Goal: Task Accomplishment & Management: Manage account settings

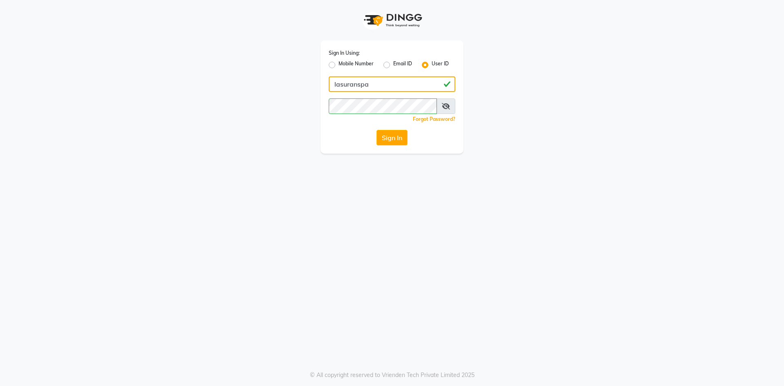
click at [366, 85] on input "lasuranspa" at bounding box center [392, 84] width 127 height 16
drag, startPoint x: 371, startPoint y: 86, endPoint x: 319, endPoint y: 88, distance: 52.4
click at [319, 88] on div "Sign In Using: Mobile Number Email ID User ID lasuranspa Remember me Forgot Pas…" at bounding box center [392, 77] width 155 height 154
click at [316, 92] on div "Sign In Using: Mobile Number Email ID User ID lasuranspa Remember me Forgot Pas…" at bounding box center [392, 77] width 155 height 154
click at [348, 90] on input "lasuranspa" at bounding box center [392, 84] width 127 height 16
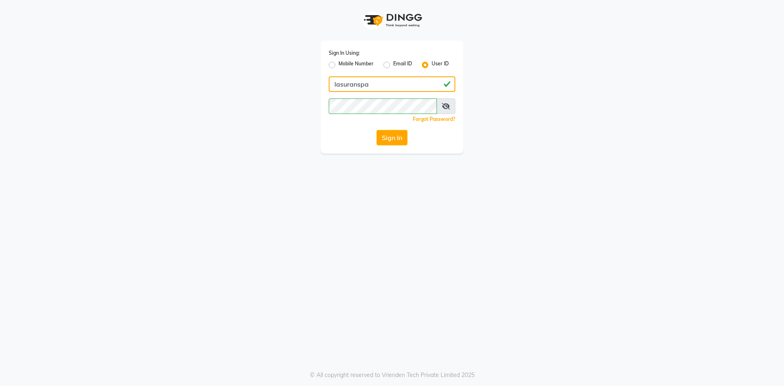
click at [348, 90] on input "lasuranspa" at bounding box center [392, 84] width 127 height 16
type input "s"
type input "'"
click at [340, 84] on input "Username" at bounding box center [392, 84] width 127 height 16
click at [346, 82] on input "Username" at bounding box center [392, 84] width 127 height 16
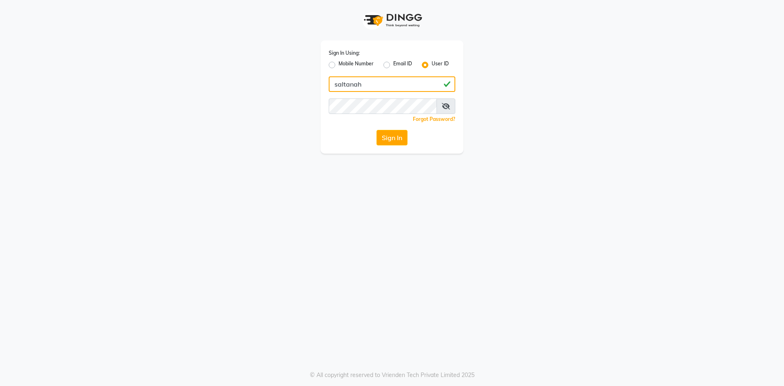
type input "saltanah"
drag, startPoint x: 370, startPoint y: 74, endPoint x: 383, endPoint y: 92, distance: 21.6
drag, startPoint x: 383, startPoint y: 92, endPoint x: 388, endPoint y: 61, distance: 31.0
click at [388, 61] on div "Email ID" at bounding box center [398, 65] width 29 height 10
click at [393, 67] on label "Email ID" at bounding box center [402, 65] width 19 height 10
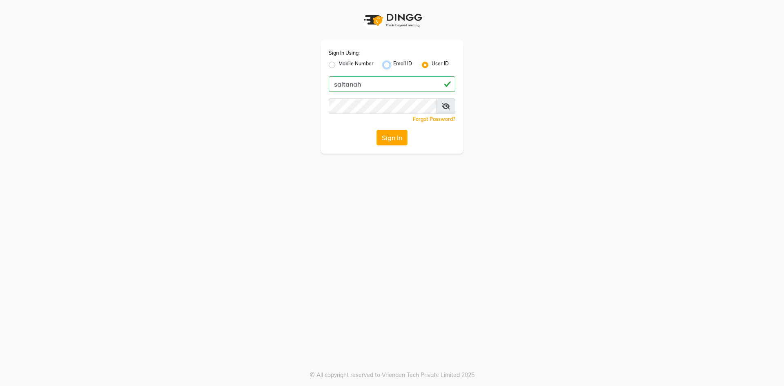
click at [393, 65] on input "Email ID" at bounding box center [395, 62] width 5 height 5
radio input "true"
radio input "false"
click at [385, 83] on input "Username" at bounding box center [392, 84] width 127 height 16
type input "salotaibi@reachware.com"
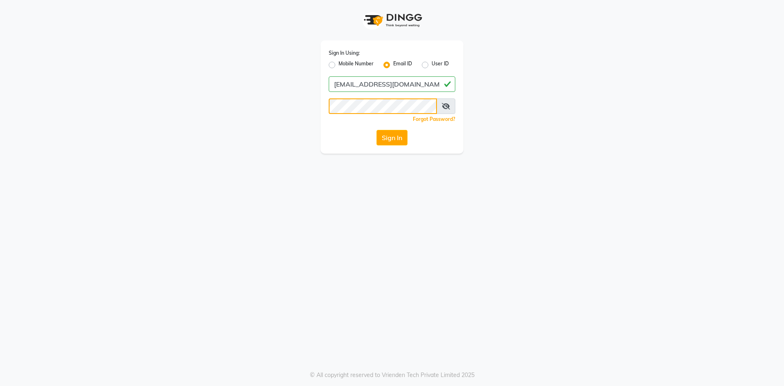
click at [377, 130] on button "Sign In" at bounding box center [392, 138] width 31 height 16
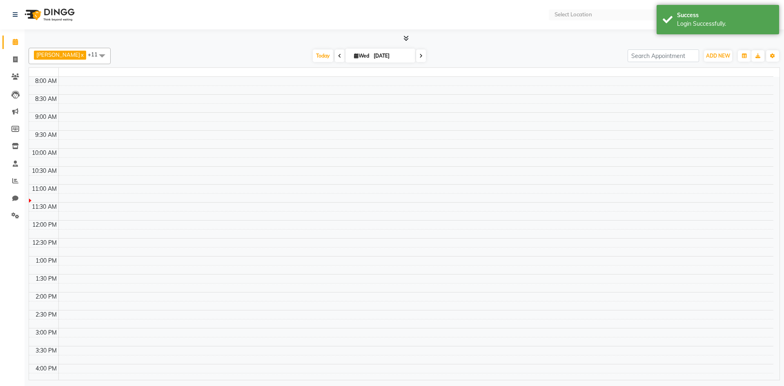
select select "en"
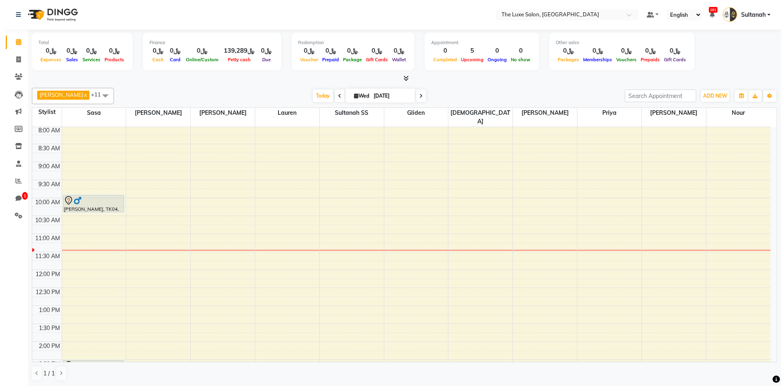
scroll to position [71, 0]
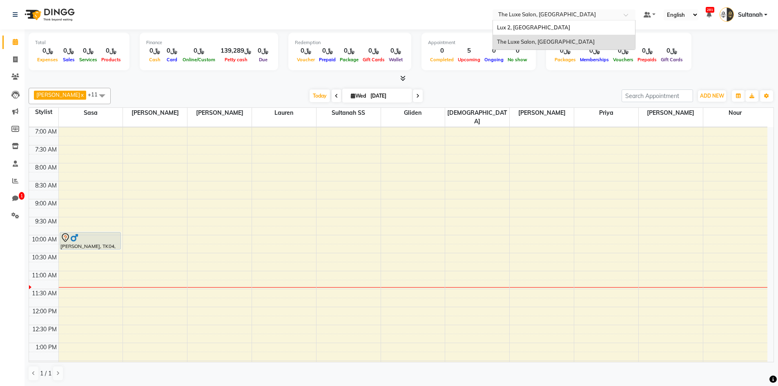
click at [529, 15] on input "text" at bounding box center [556, 15] width 118 height 8
click at [530, 26] on span "Lux 2, Chicago" at bounding box center [533, 27] width 73 height 7
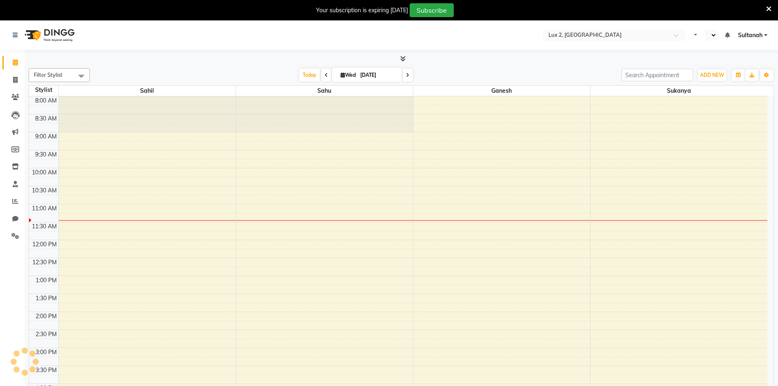
select select "en"
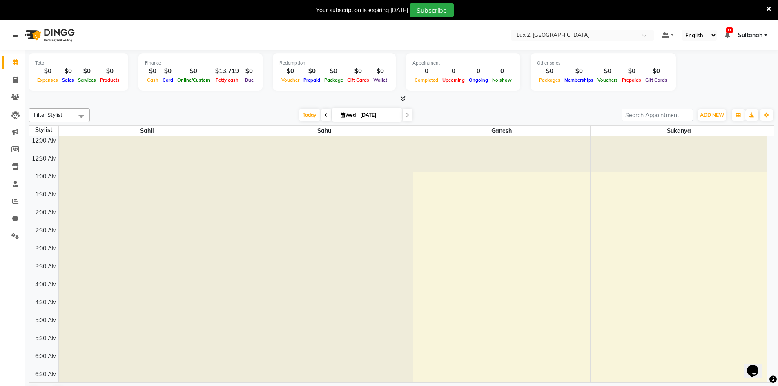
click at [13, 38] on div at bounding box center [45, 35] width 76 height 23
click at [13, 38] on link at bounding box center [17, 35] width 8 height 23
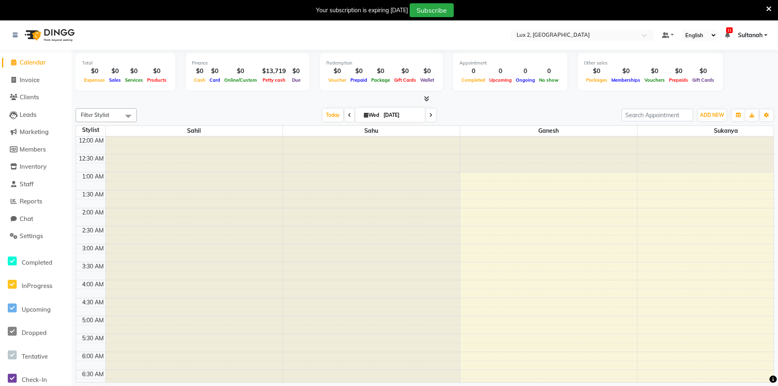
click at [12, 36] on div at bounding box center [45, 35] width 76 height 23
click at [14, 33] on icon at bounding box center [15, 35] width 5 height 6
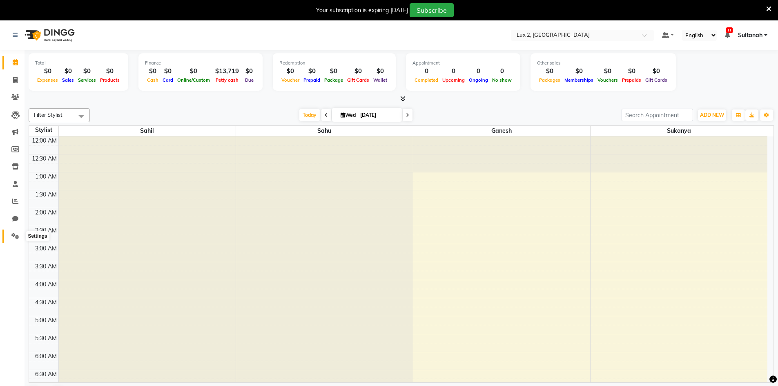
click at [16, 236] on icon at bounding box center [15, 236] width 8 height 6
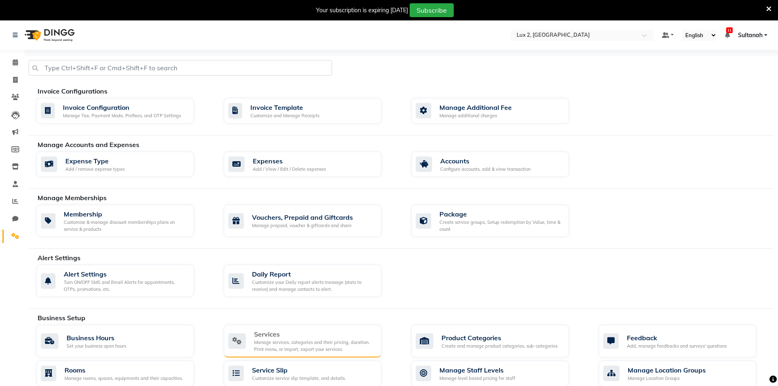
click at [273, 337] on div "Services" at bounding box center [314, 334] width 121 height 10
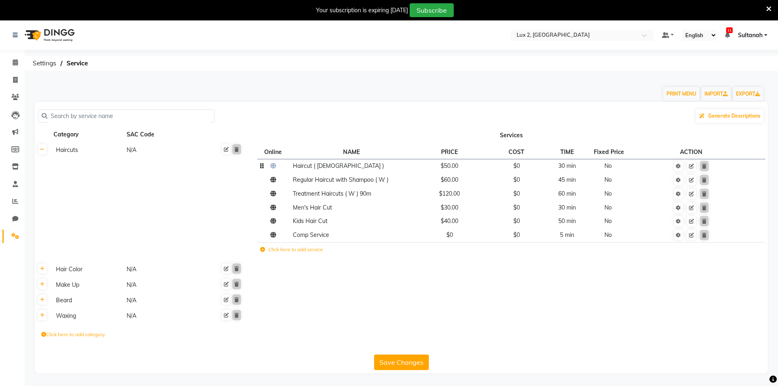
click at [566, 165] on span "30 min" at bounding box center [567, 165] width 18 height 7
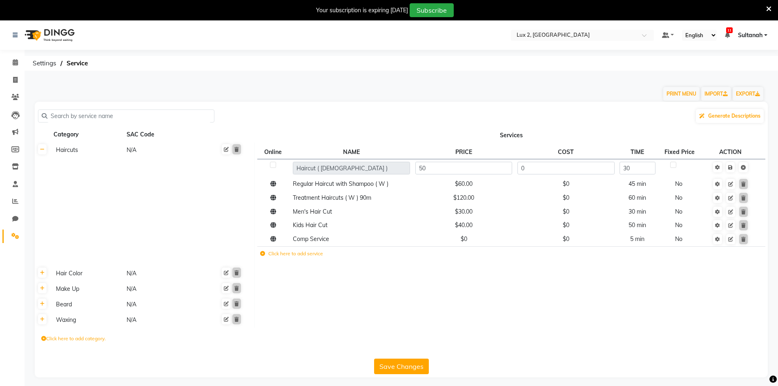
click at [605, 284] on td at bounding box center [512, 289] width 514 height 16
click at [400, 366] on button "Save Changes" at bounding box center [401, 367] width 55 height 16
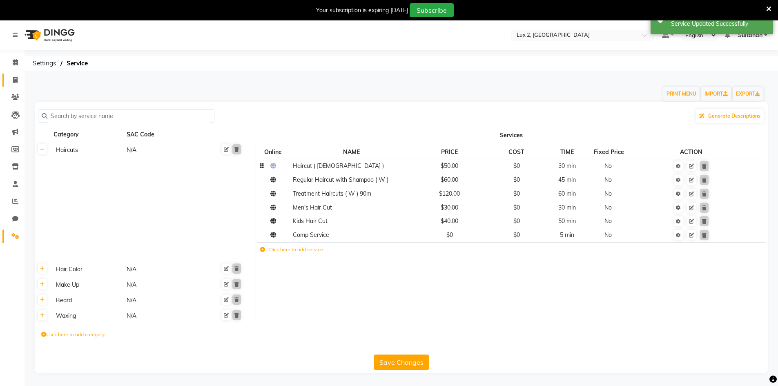
click at [15, 78] on icon at bounding box center [15, 80] width 4 height 6
select select "service"
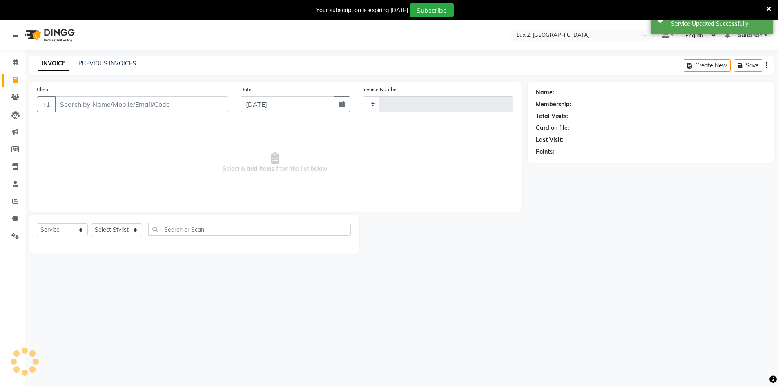
scroll to position [20, 0]
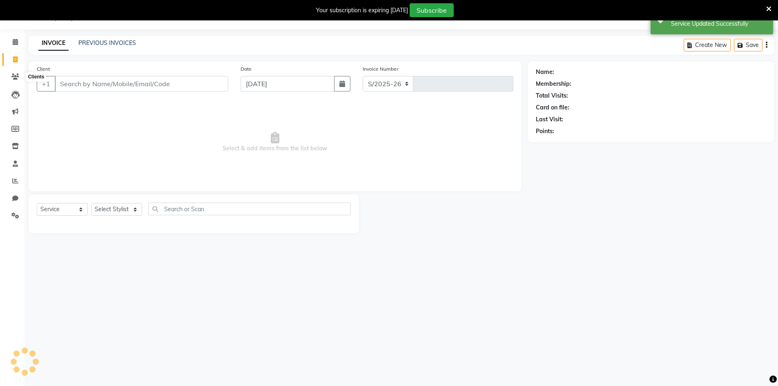
select select "185"
type input "00070"
click at [13, 47] on span at bounding box center [15, 42] width 14 height 9
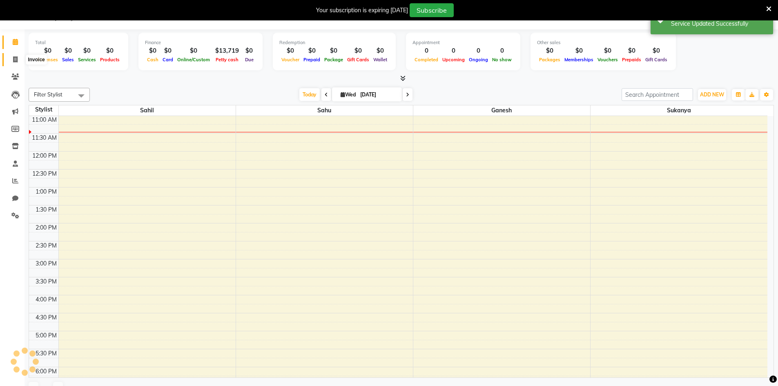
scroll to position [216, 0]
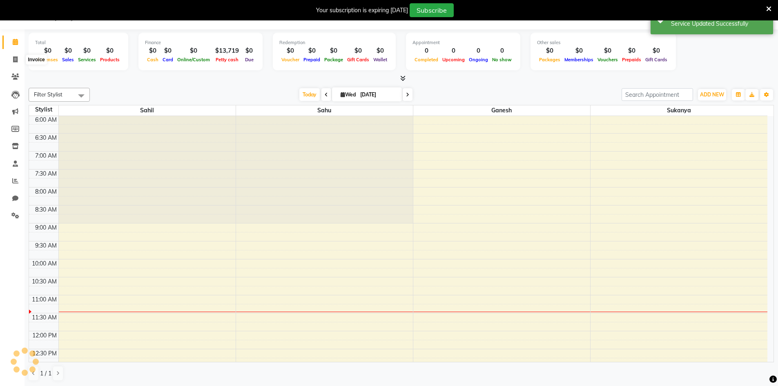
drag, startPoint x: 365, startPoint y: 37, endPoint x: 376, endPoint y: 43, distance: 12.6
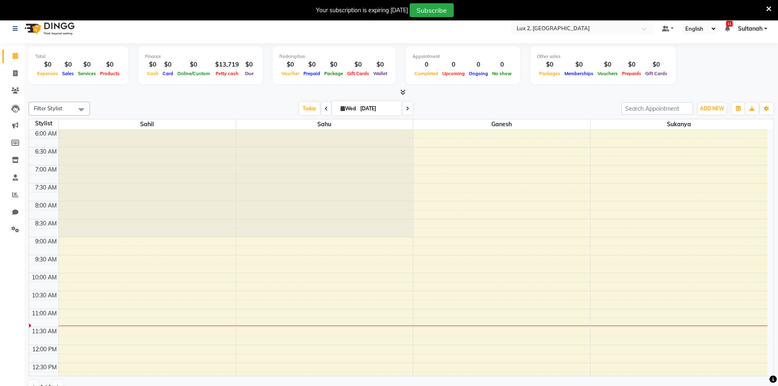
scroll to position [0, 0]
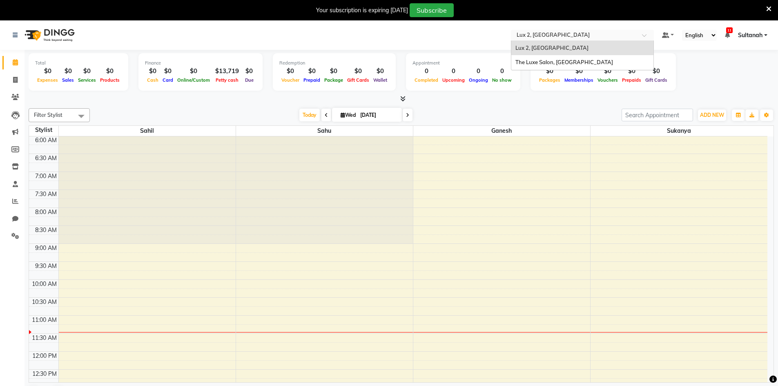
click at [629, 35] on input "text" at bounding box center [574, 36] width 118 height 8
click at [597, 62] on div "The Luxe Salon, [GEOGRAPHIC_DATA]" at bounding box center [583, 62] width 142 height 15
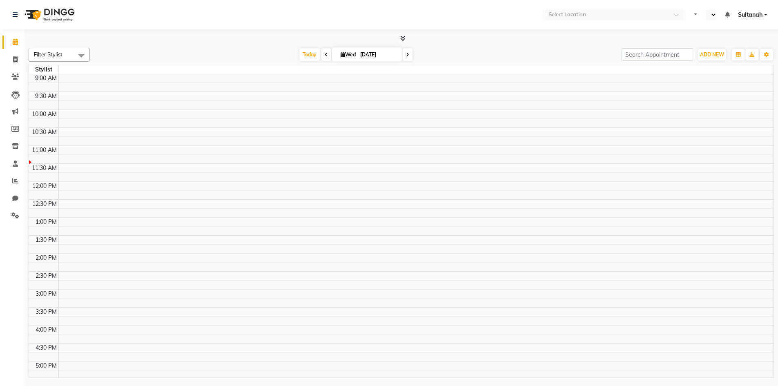
select select "en"
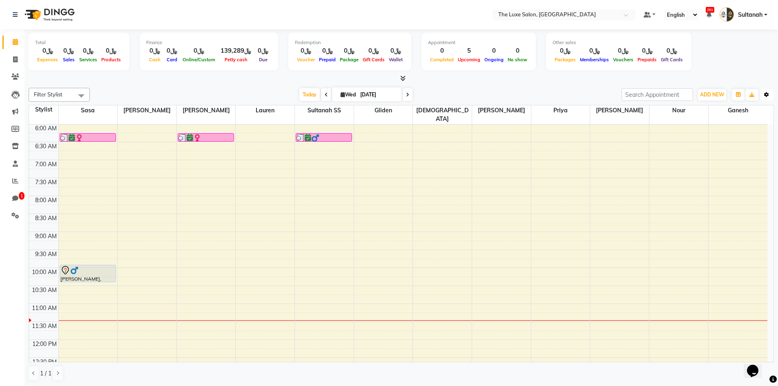
click at [763, 98] on button "Toggle Dropdown" at bounding box center [766, 94] width 13 height 11
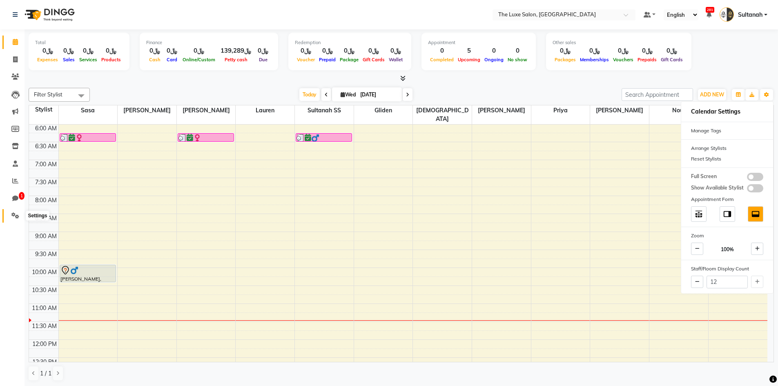
click at [16, 215] on icon at bounding box center [15, 215] width 8 height 6
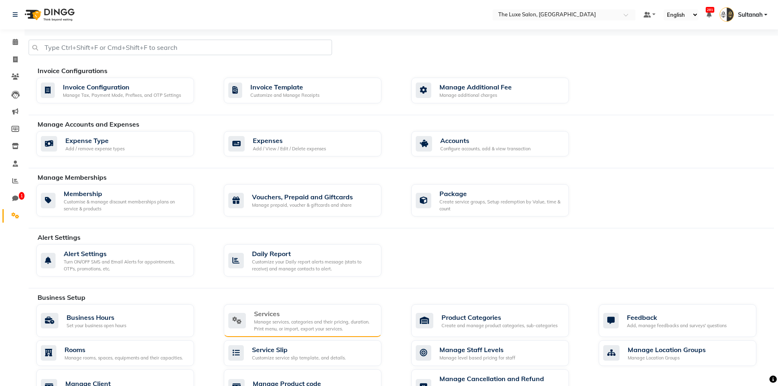
click at [303, 319] on div "Manage services, categories and their pricing, duration. Print menu, or import,…" at bounding box center [314, 325] width 121 height 13
